Goal: Task Accomplishment & Management: Manage account settings

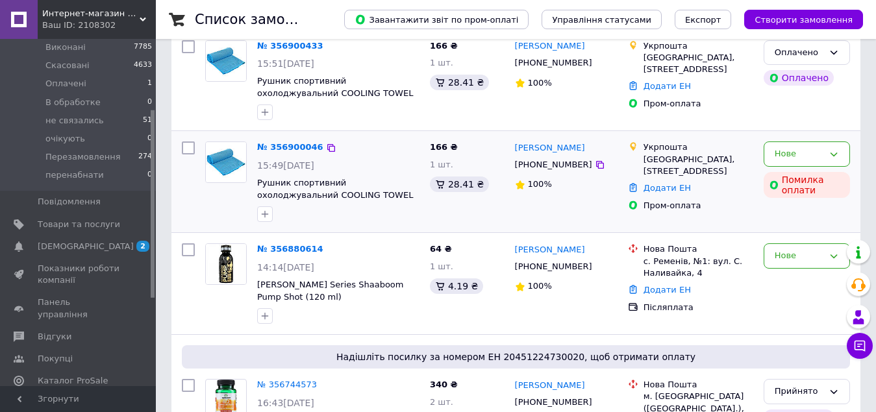
scroll to position [130, 0]
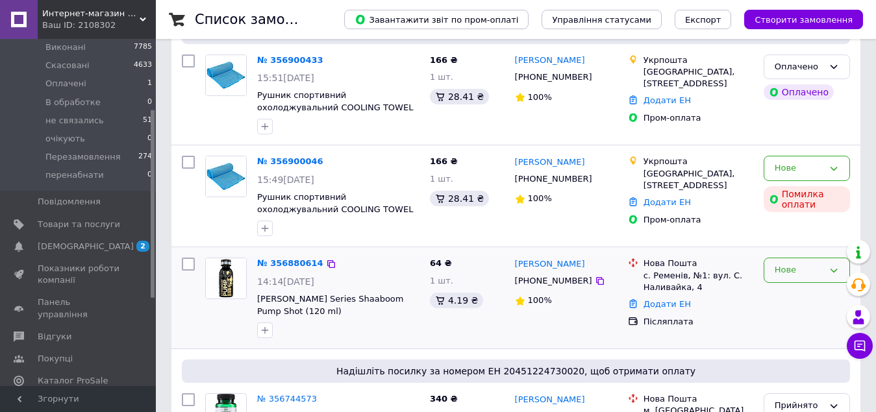
click at [798, 272] on div "Нове" at bounding box center [799, 271] width 49 height 14
click at [799, 323] on li "В обработке" at bounding box center [807, 328] width 85 height 24
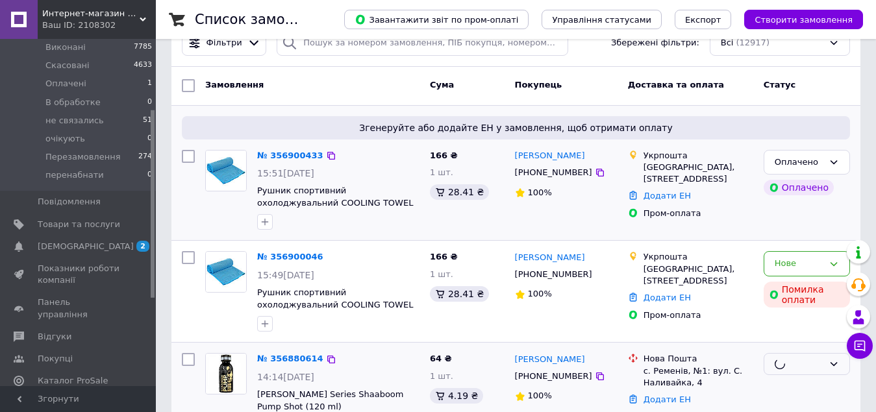
scroll to position [0, 0]
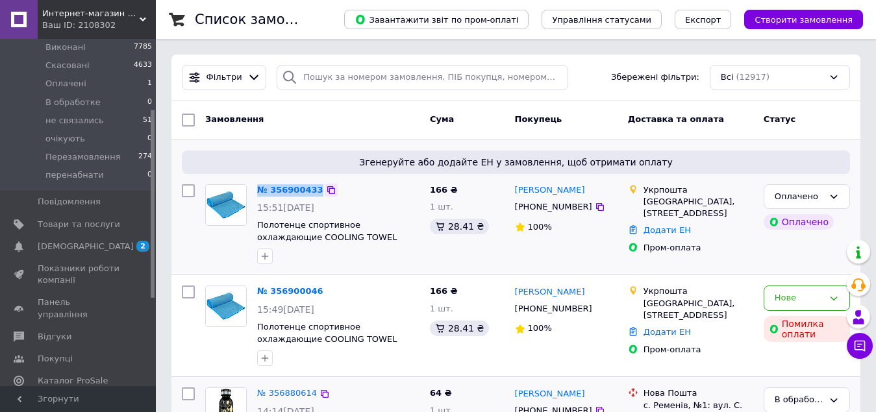
drag, startPoint x: 252, startPoint y: 190, endPoint x: 321, endPoint y: 187, distance: 68.9
click at [321, 187] on div "№ 356900433 15:51[DATE] Полотенце спортивное охлаждающие COOLING TOWEL 4Monster…" at bounding box center [338, 224] width 173 height 91
copy div "№ 356900433"
click at [790, 304] on div "Нове" at bounding box center [799, 299] width 49 height 14
click at [285, 296] on link "№ 356900046" at bounding box center [290, 291] width 66 height 10
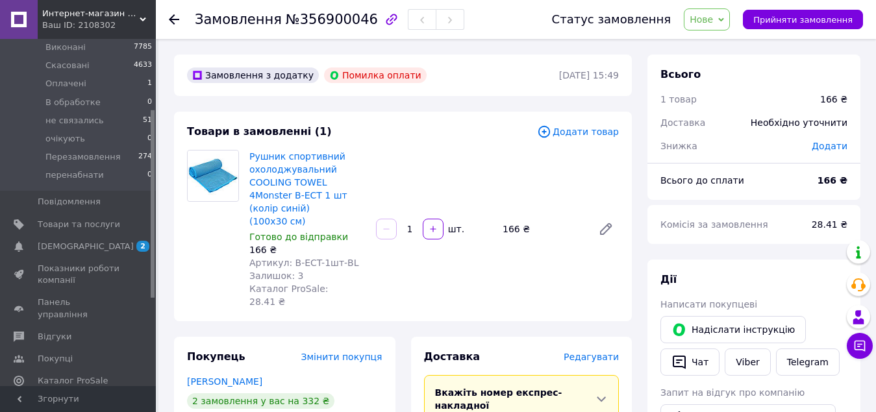
click at [713, 22] on span "Нове" at bounding box center [701, 19] width 23 height 10
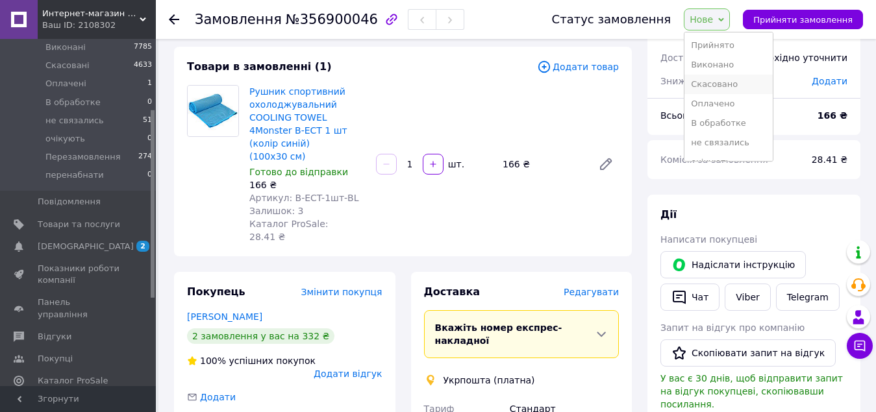
click at [722, 87] on li "Скасовано" at bounding box center [729, 84] width 88 height 19
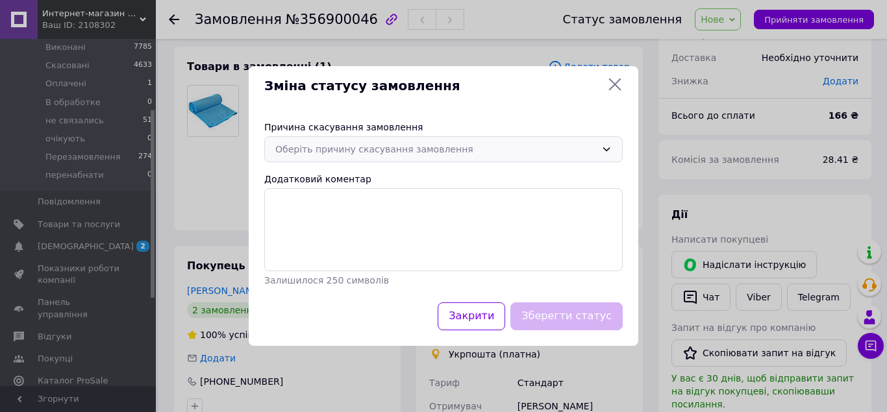
click at [360, 150] on div "Оберіть причину скасування замовлення" at bounding box center [435, 149] width 321 height 14
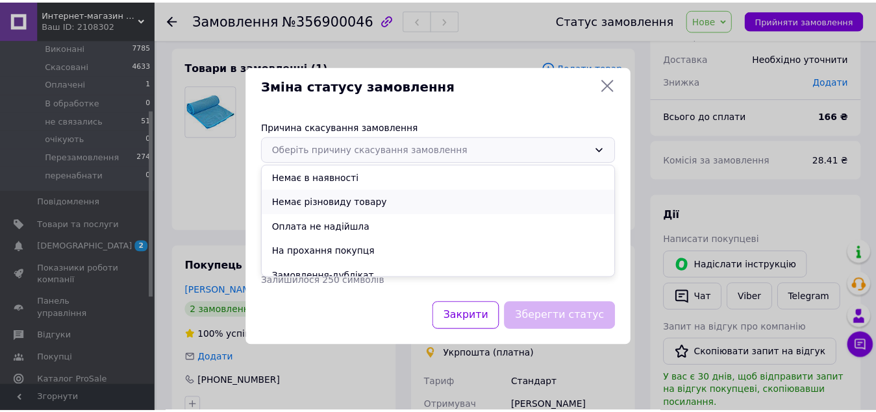
scroll to position [60, 0]
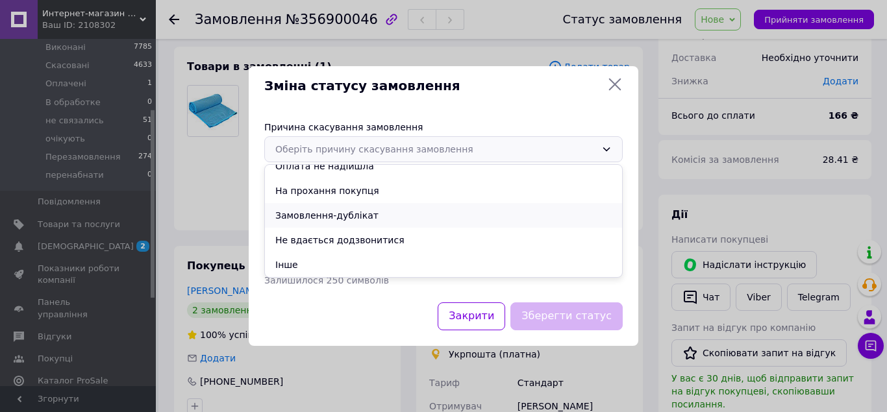
click at [372, 210] on li "Замовлення-дублікат" at bounding box center [443, 215] width 357 height 25
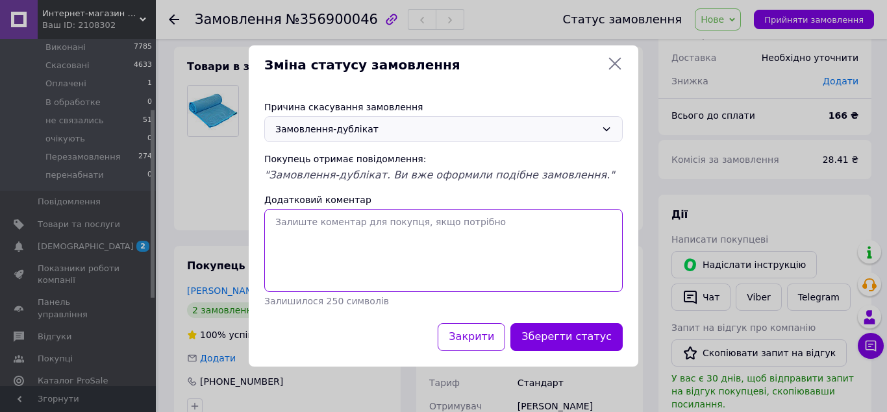
click at [306, 220] on textarea "Додатковий коментар" at bounding box center [443, 250] width 359 height 83
paste textarea "№ 356900433"
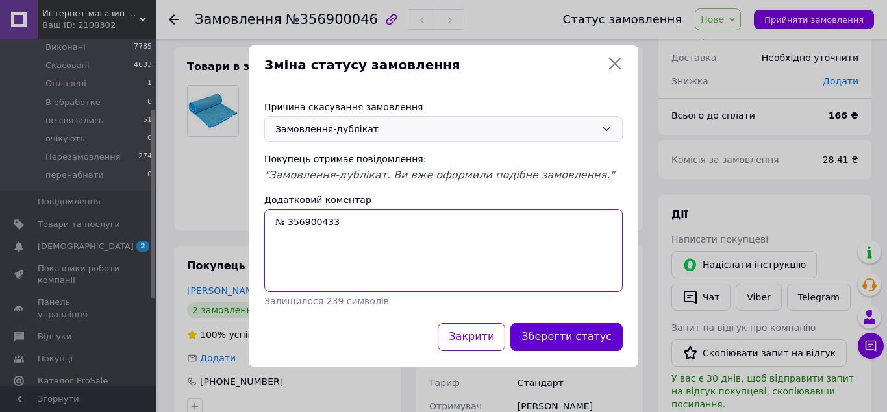
type textarea "№ 356900433"
click at [553, 335] on button "Зберегти статус" at bounding box center [567, 337] width 112 height 28
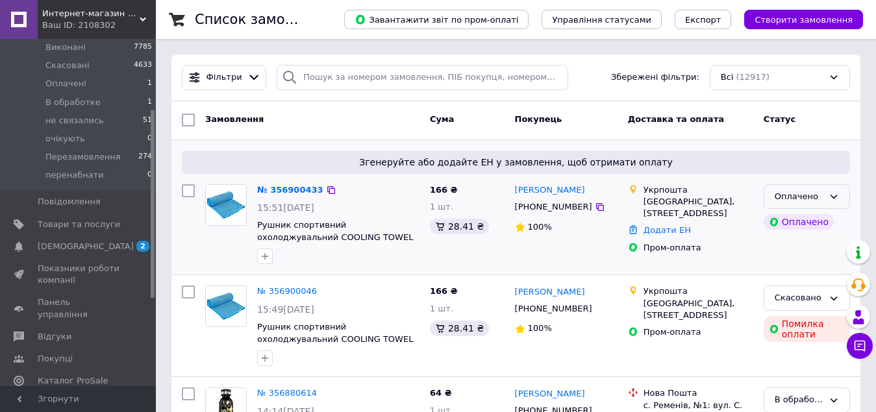
click at [831, 193] on icon at bounding box center [834, 197] width 10 height 10
click at [785, 294] on li "В обработке" at bounding box center [807, 295] width 85 height 24
click at [297, 194] on link "№ 356900433" at bounding box center [287, 190] width 60 height 10
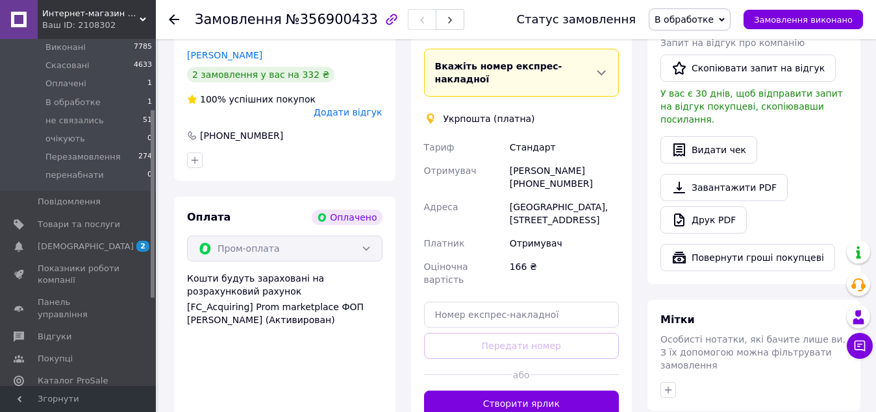
scroll to position [390, 0]
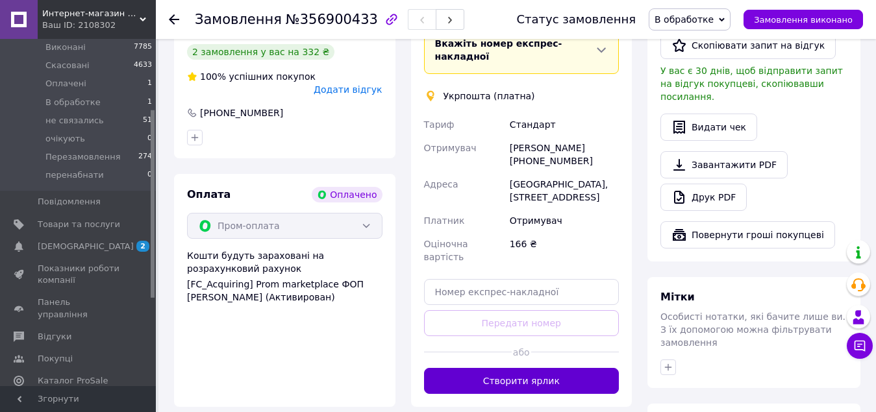
click at [518, 368] on button "Створити ярлик" at bounding box center [522, 381] width 196 height 26
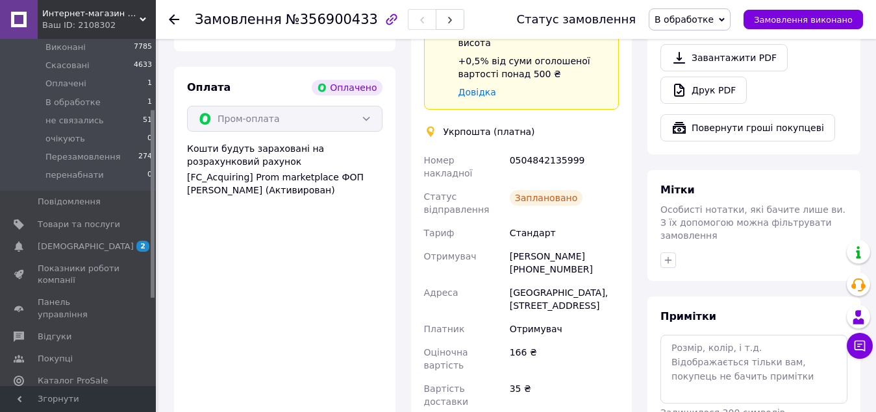
scroll to position [520, 0]
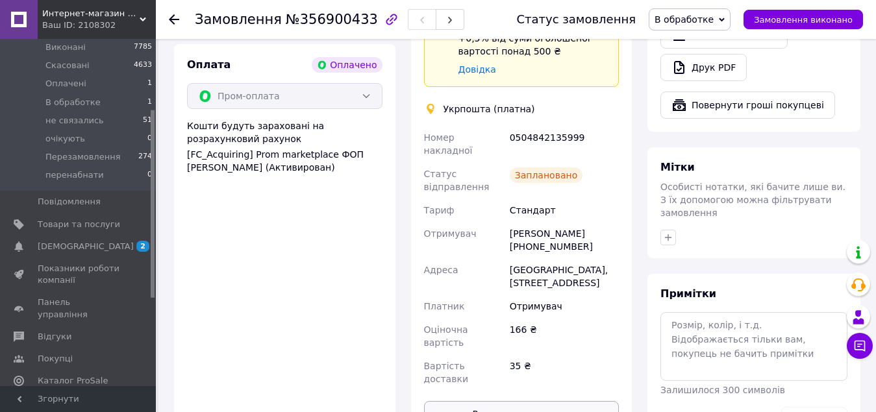
click at [519, 401] on button "Роздрукувати ярлик" at bounding box center [522, 414] width 196 height 26
click at [534, 222] on div "[PERSON_NAME] [PHONE_NUMBER]" at bounding box center [564, 240] width 114 height 36
copy div "380971119596"
click at [699, 23] on span "В обработке" at bounding box center [684, 19] width 59 height 10
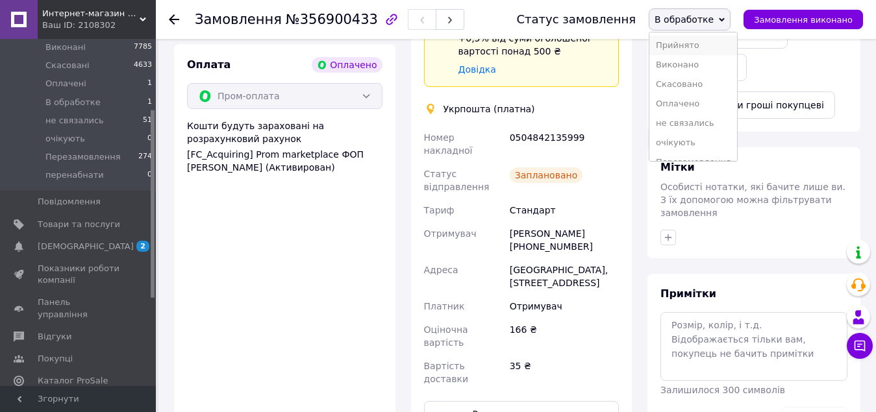
click at [702, 43] on li "Прийнято" at bounding box center [694, 45] width 88 height 19
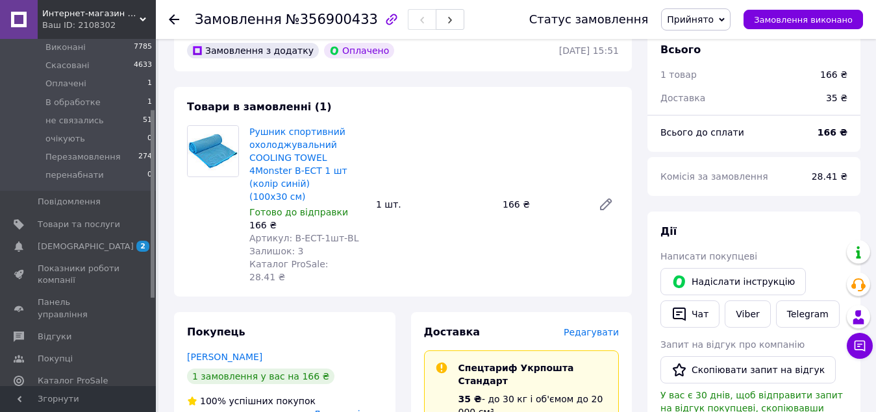
scroll to position [0, 0]
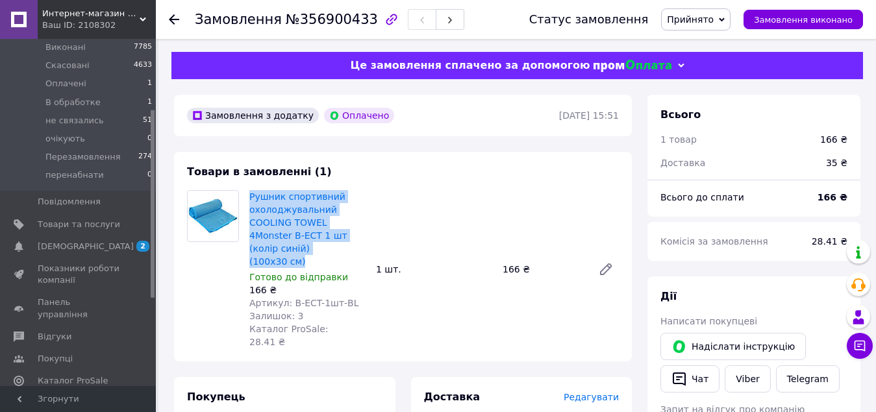
drag, startPoint x: 249, startPoint y: 192, endPoint x: 303, endPoint y: 251, distance: 80.5
click at [303, 251] on div "Рушник спортивний охолоджувальний COOLING TOWEL 4Monster B-ECT 1 шт (колір сині…" at bounding box center [307, 270] width 127 height 164
copy link "Рушник спортивний охолоджувальний COOLING TOWEL 4Monster B-ECT 1 шт (колір сині…"
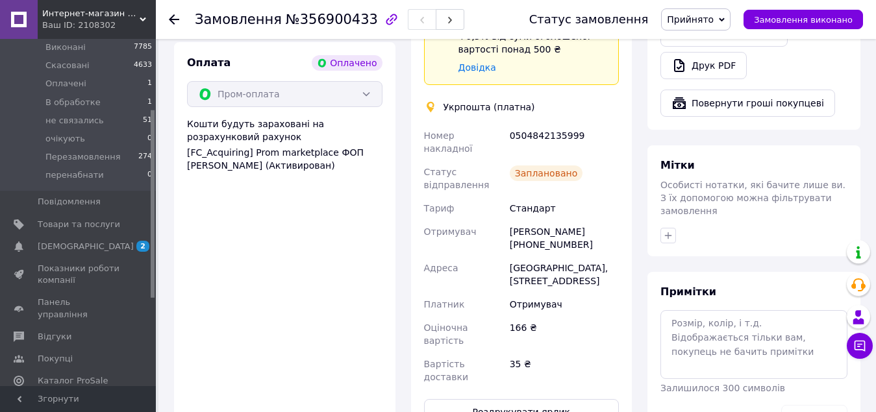
scroll to position [455, 0]
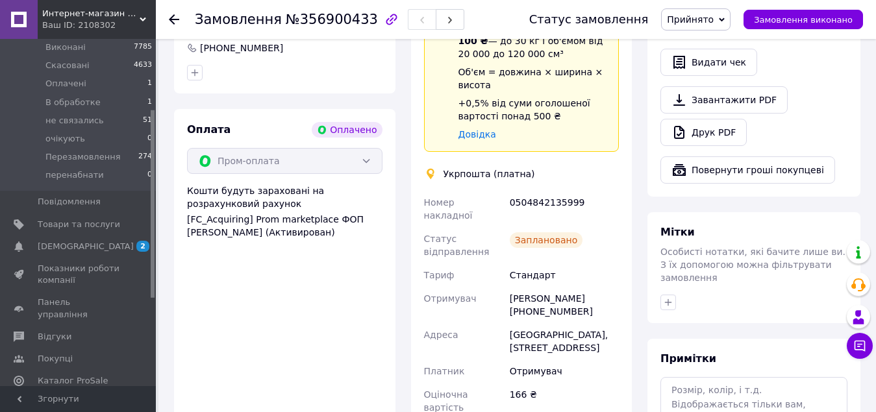
click at [520, 191] on div "0504842135999" at bounding box center [564, 209] width 114 height 36
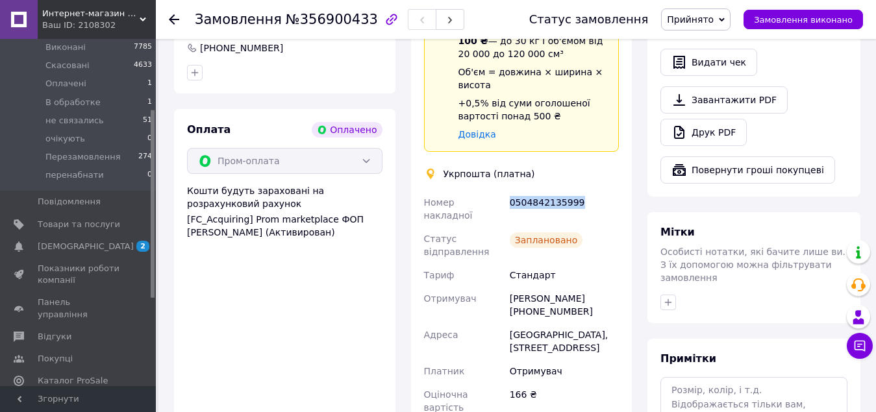
copy div "0504842135999"
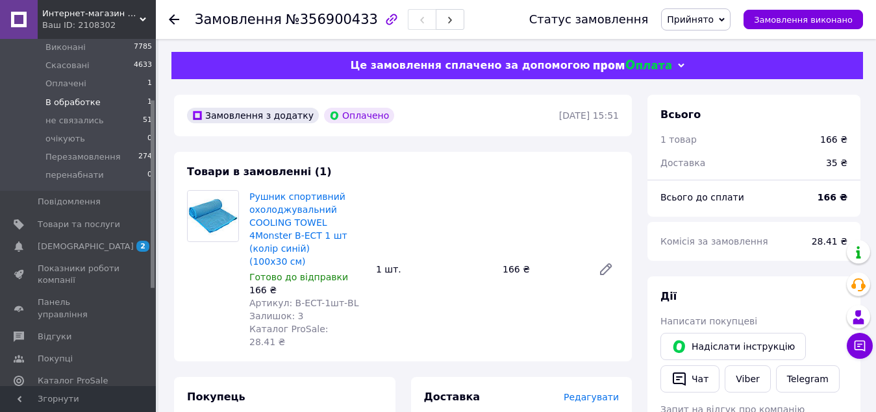
scroll to position [0, 0]
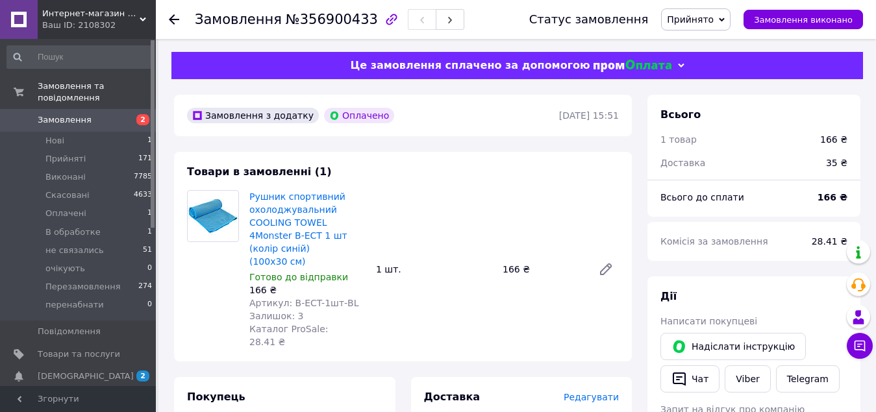
click at [88, 114] on span "Замовлення" at bounding box center [79, 120] width 82 height 12
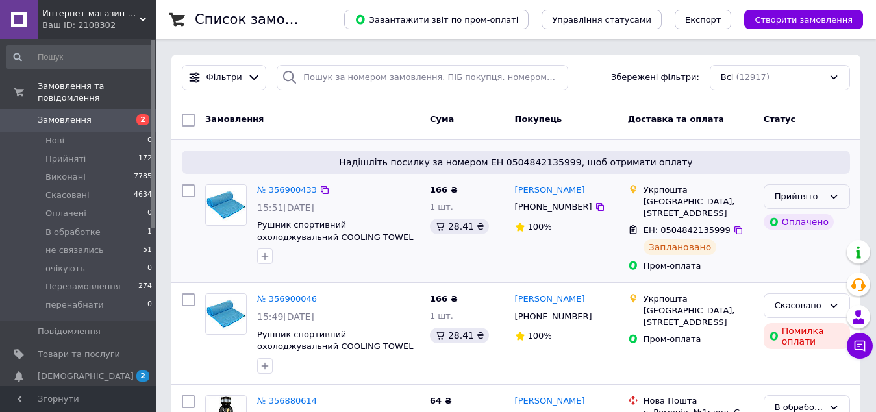
click at [785, 188] on div "Прийнято" at bounding box center [807, 196] width 86 height 25
